Goal: Use online tool/utility: Utilize a website feature to perform a specific function

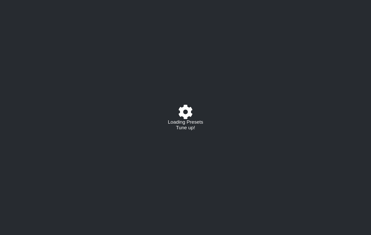
select select "/02379462414"
select select "G#"
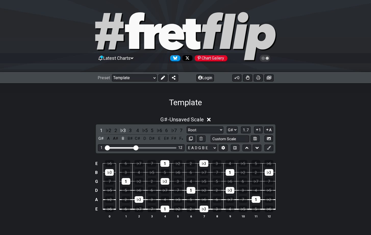
click at [136, 57] on div "Latest Charts Chart Gallery" at bounding box center [186, 58] width 176 height 8
click at [133, 58] on icon at bounding box center [132, 58] width 3 height 2
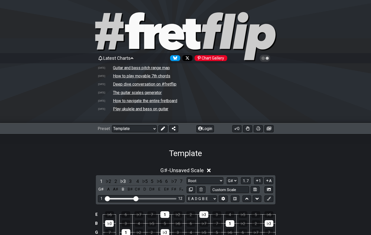
click at [128, 93] on td "The guitar scales generator" at bounding box center [137, 92] width 49 height 5
select select "/guitar-scales-generator"
select select "A"
select select "Minor Pentatonic"
select select "A"
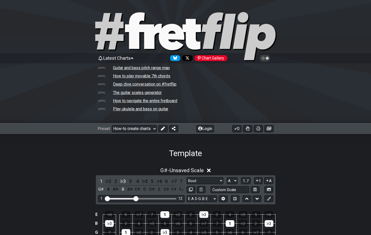
select select "A"
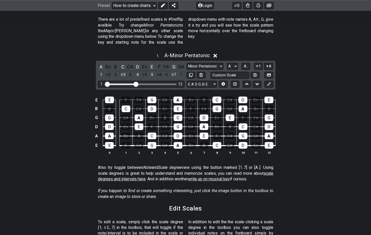
scroll to position [187, 0]
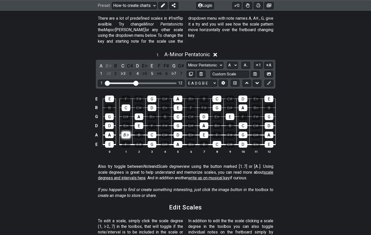
click at [127, 131] on div "B♭" at bounding box center [126, 134] width 9 height 7
click at [126, 131] on div "B♭" at bounding box center [126, 134] width 9 height 7
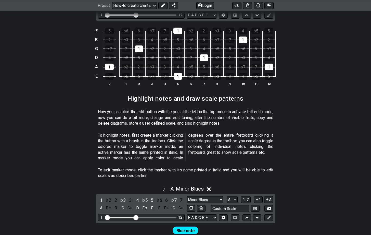
scroll to position [425, 0]
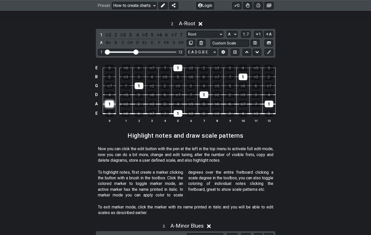
click at [109, 100] on div "1" at bounding box center [109, 103] width 9 height 7
click at [140, 82] on div "1" at bounding box center [139, 85] width 9 height 7
click at [181, 64] on div "1" at bounding box center [177, 67] width 9 height 7
click at [177, 110] on div "1" at bounding box center [178, 113] width 9 height 7
click at [203, 91] on div "1" at bounding box center [204, 94] width 9 height 7
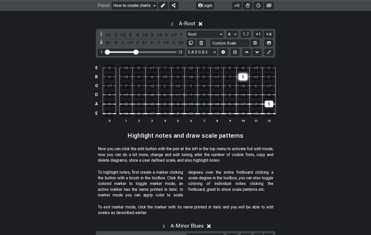
click at [246, 73] on div "1" at bounding box center [243, 76] width 9 height 7
click at [269, 100] on div "1" at bounding box center [269, 103] width 9 height 7
click at [204, 100] on div "5" at bounding box center [204, 103] width 9 height 7
click at [191, 91] on div "7" at bounding box center [191, 94] width 9 height 7
click at [152, 82] on div "♭2" at bounding box center [152, 85] width 9 height 7
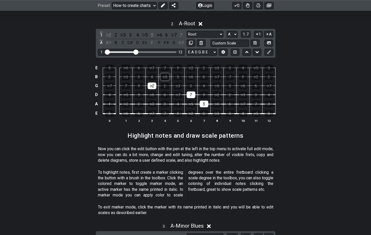
click at [165, 73] on div "♭5" at bounding box center [165, 76] width 9 height 7
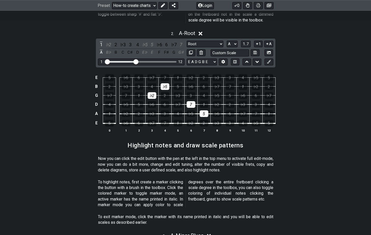
scroll to position [368, 0]
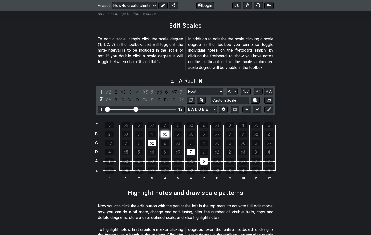
click at [164, 131] on div "♭5" at bounding box center [165, 134] width 9 height 7
click at [155, 139] on div "♭2" at bounding box center [152, 142] width 9 height 7
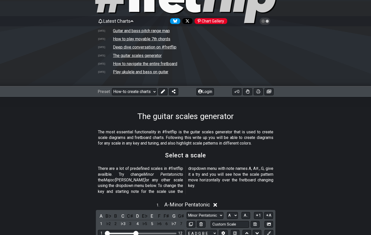
scroll to position [0, 0]
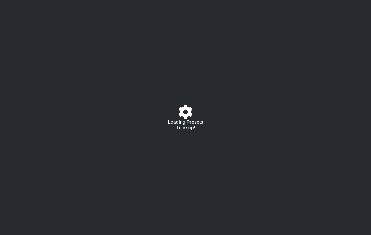
select select "/02379462414"
select select "G#"
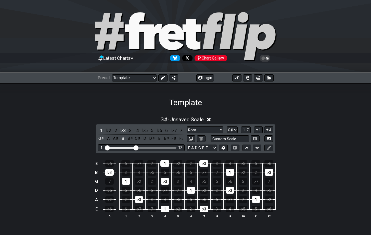
click at [133, 58] on icon at bounding box center [132, 58] width 3 height 2
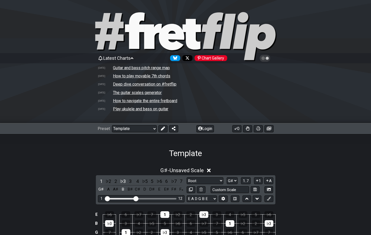
click at [128, 100] on td "How to navigate the entire fretboard" at bounding box center [145, 100] width 65 height 5
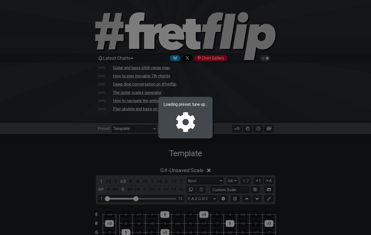
select select "/welcome"
